Goal: Obtain resource: Obtain resource

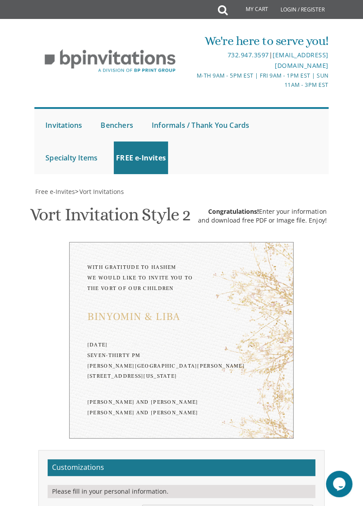
scroll to position [46, 0]
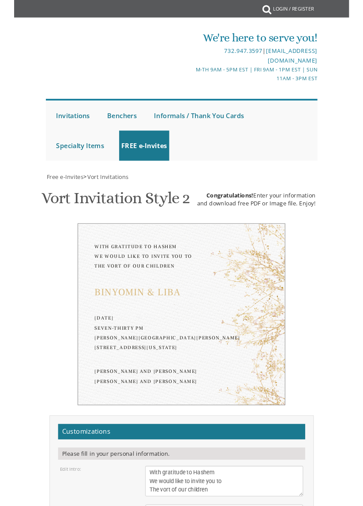
scroll to position [260, 0]
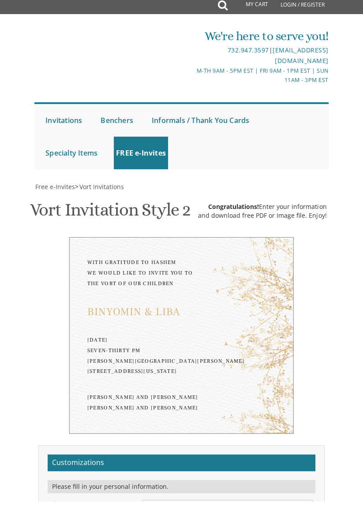
type textarea "Bin"
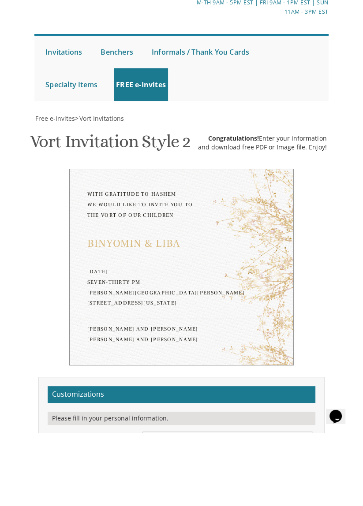
scroll to position [0, 0]
type textarea "Moishy & Suri"
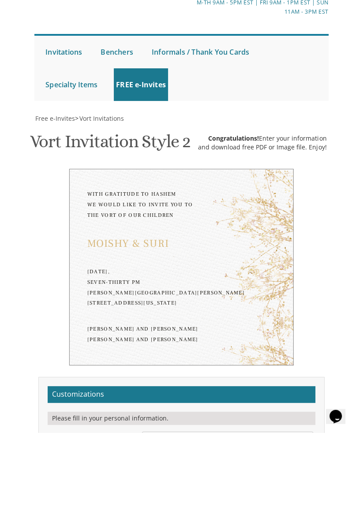
scroll to position [260, 0]
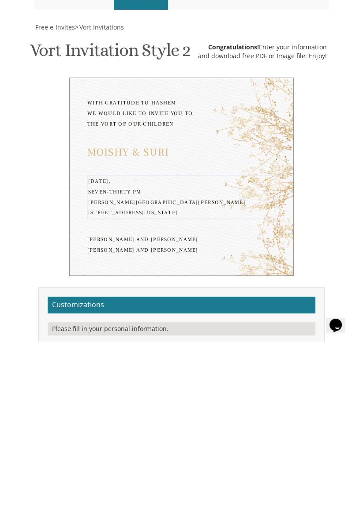
scroll to position [294, 0]
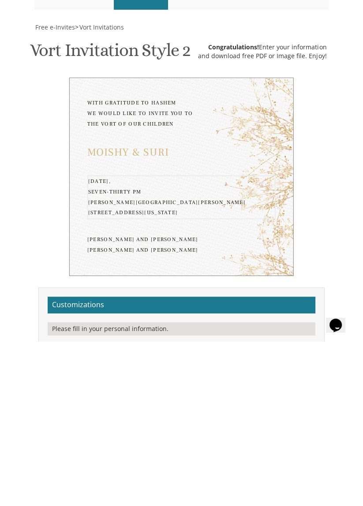
type textarea "Sunday, September 28 8:00 PM Skvere Simcha Hall 1321 42nd St. Brooklyn, NY 11219"
type textarea "Y"
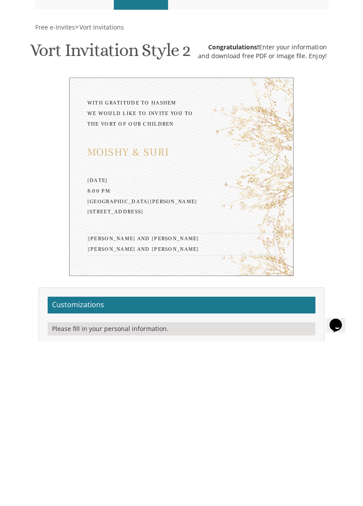
type textarea "Rabbi & Mrs. Simon Yitzchok Klein Rabbi & Mrs. Dovid Bergman"
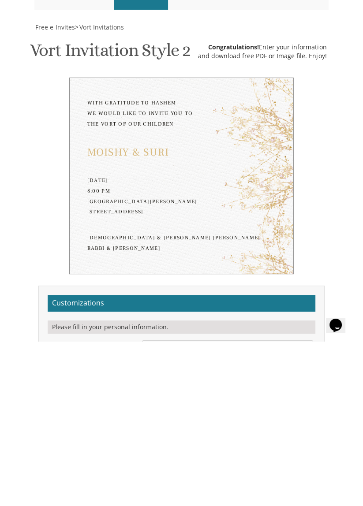
type input "[EMAIL_ADDRESS][DOMAIN_NAME]"
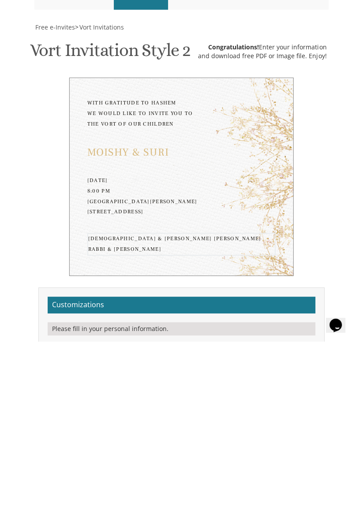
scroll to position [340, 0]
type textarea "Rabbi & Mrs. Shimon Yitzchok Klein Rabbi & Mrs. Dovid Bergman"
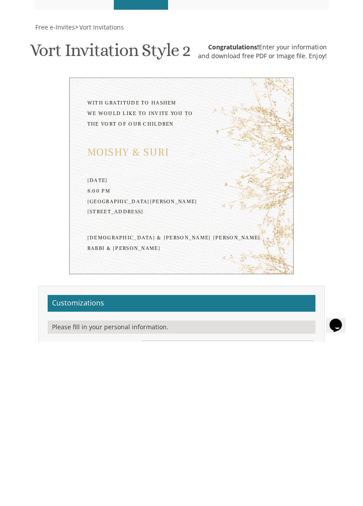
scroll to position [339, 0]
